Goal: Transaction & Acquisition: Obtain resource

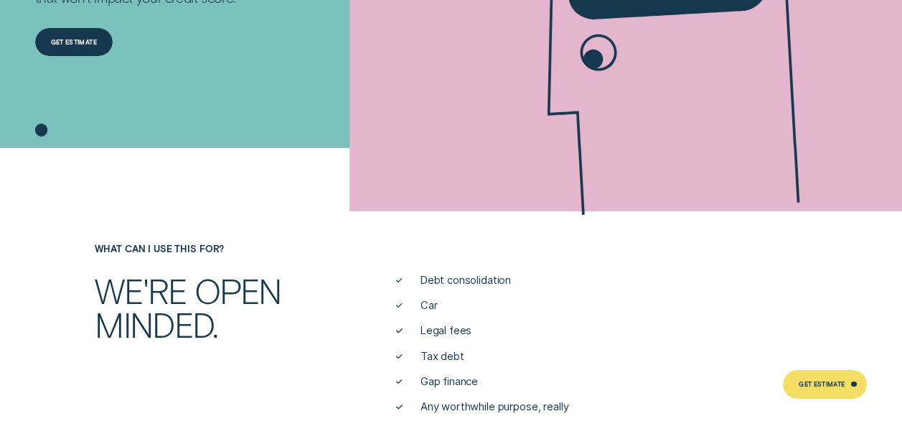
scroll to position [359, 0]
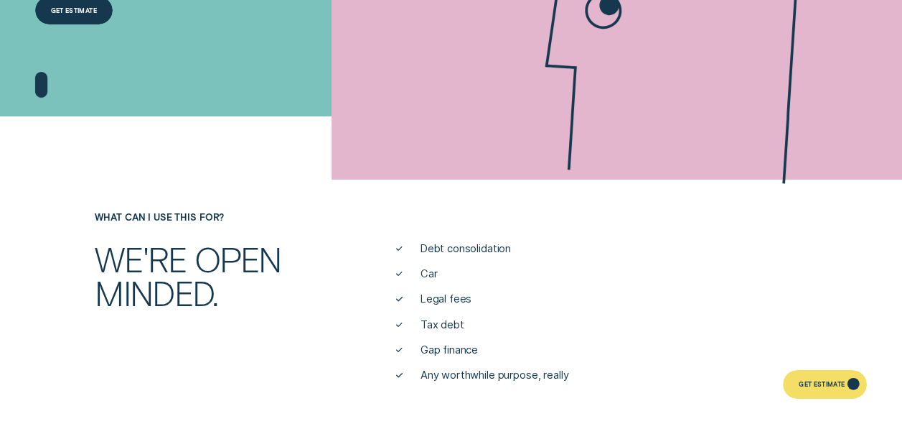
click at [837, 390] on div "Get Estimate" at bounding box center [825, 384] width 84 height 29
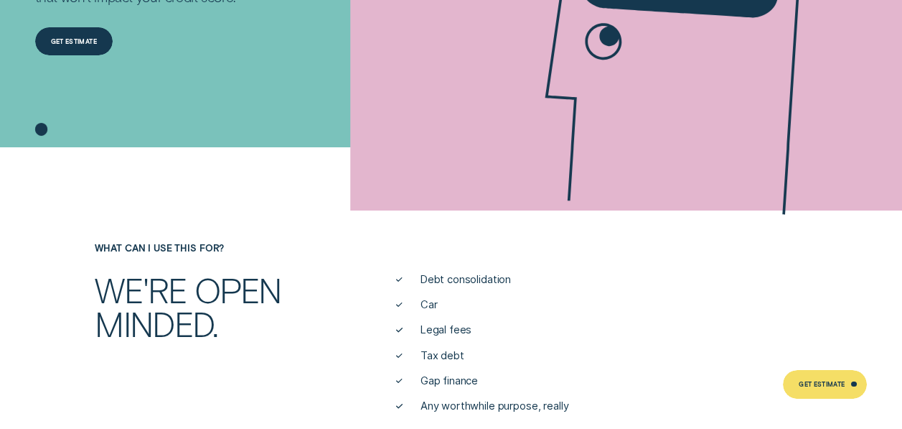
scroll to position [359, 0]
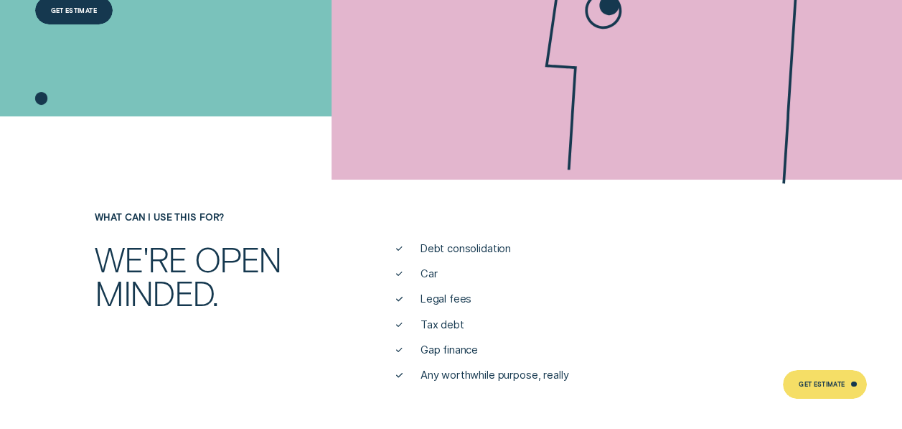
click at [416, 348] on li "Gap finance" at bounding box center [601, 350] width 411 height 14
click at [472, 352] on span "Gap finance" at bounding box center [449, 350] width 57 height 14
click at [796, 382] on div "Get Estimate" at bounding box center [825, 384] width 84 height 29
